Goal: Obtain resource: Download file/media

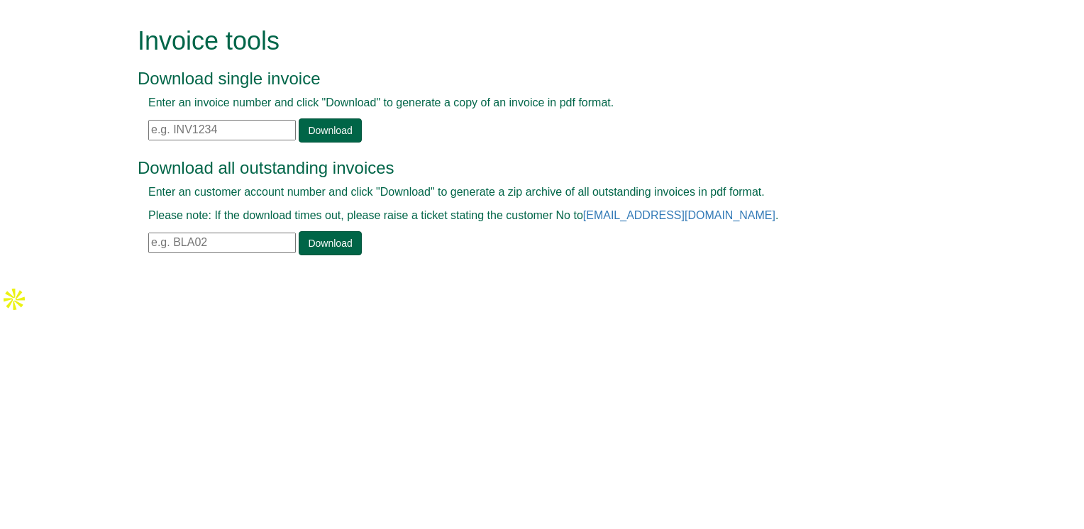
paste input "INV1359486"
type input "INV1359486"
click at [318, 135] on link "Download" at bounding box center [330, 131] width 62 height 24
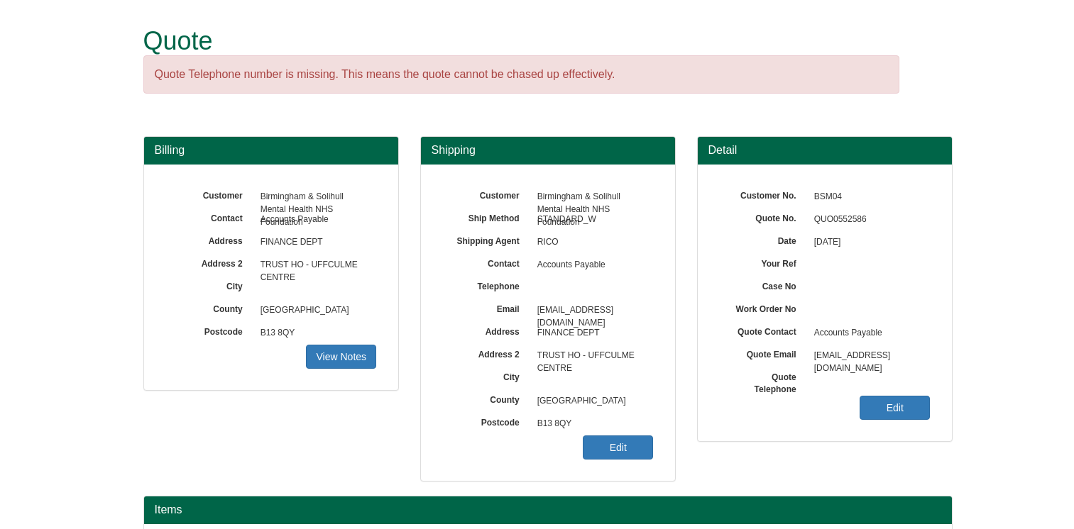
scroll to position [159, 0]
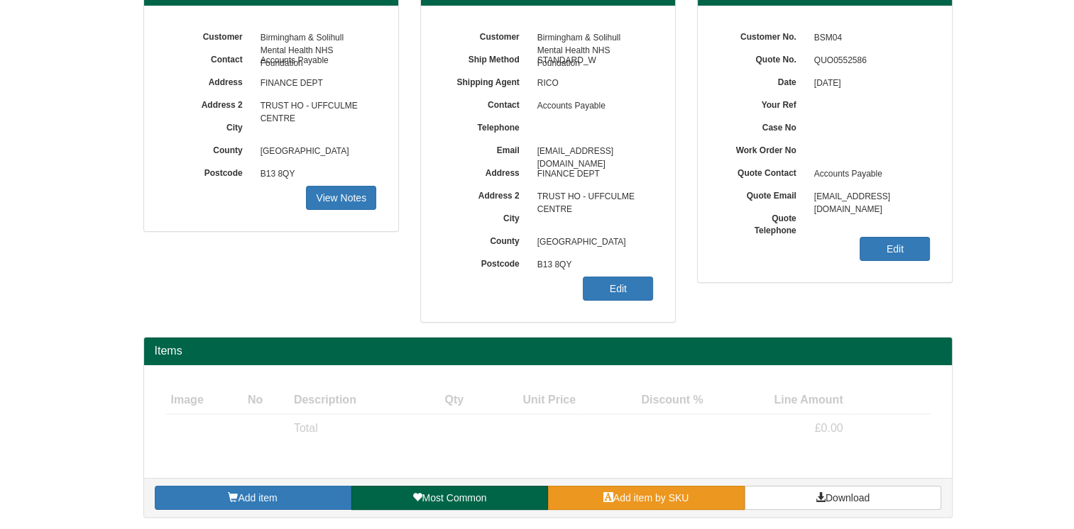
click at [620, 486] on link "Add item by SKU" at bounding box center [646, 498] width 197 height 24
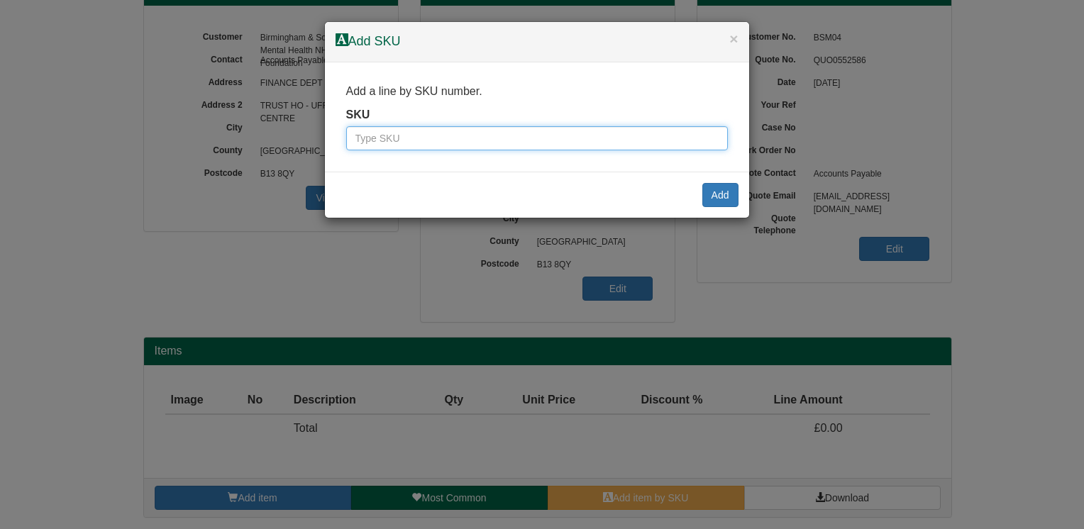
click at [488, 143] on input "text" at bounding box center [537, 138] width 382 height 24
type input "WC02"
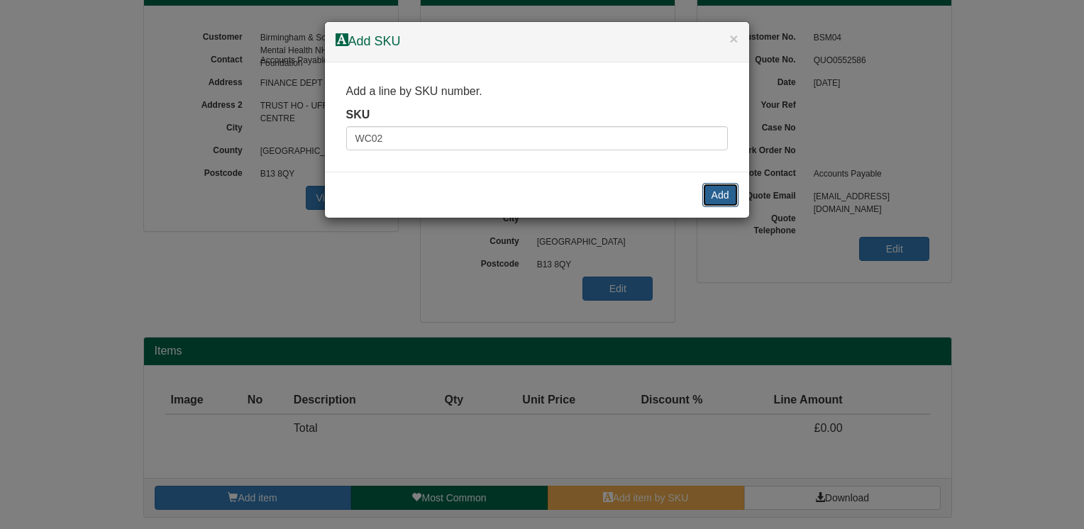
click at [720, 196] on button "Add" at bounding box center [720, 195] width 36 height 24
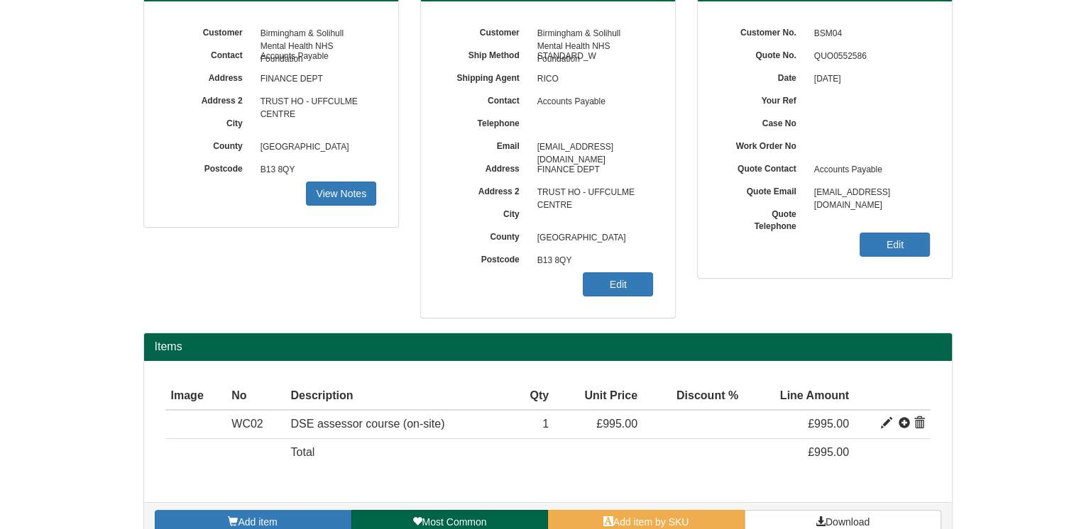
scroll to position [187, 0]
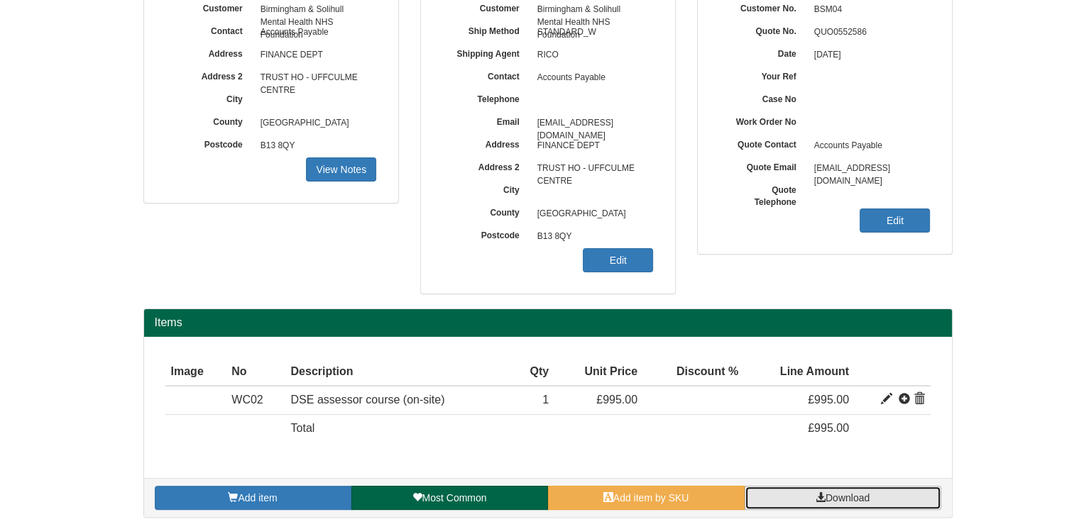
click at [847, 501] on span "Download" at bounding box center [847, 497] width 44 height 11
